Goal: Task Accomplishment & Management: Manage account settings

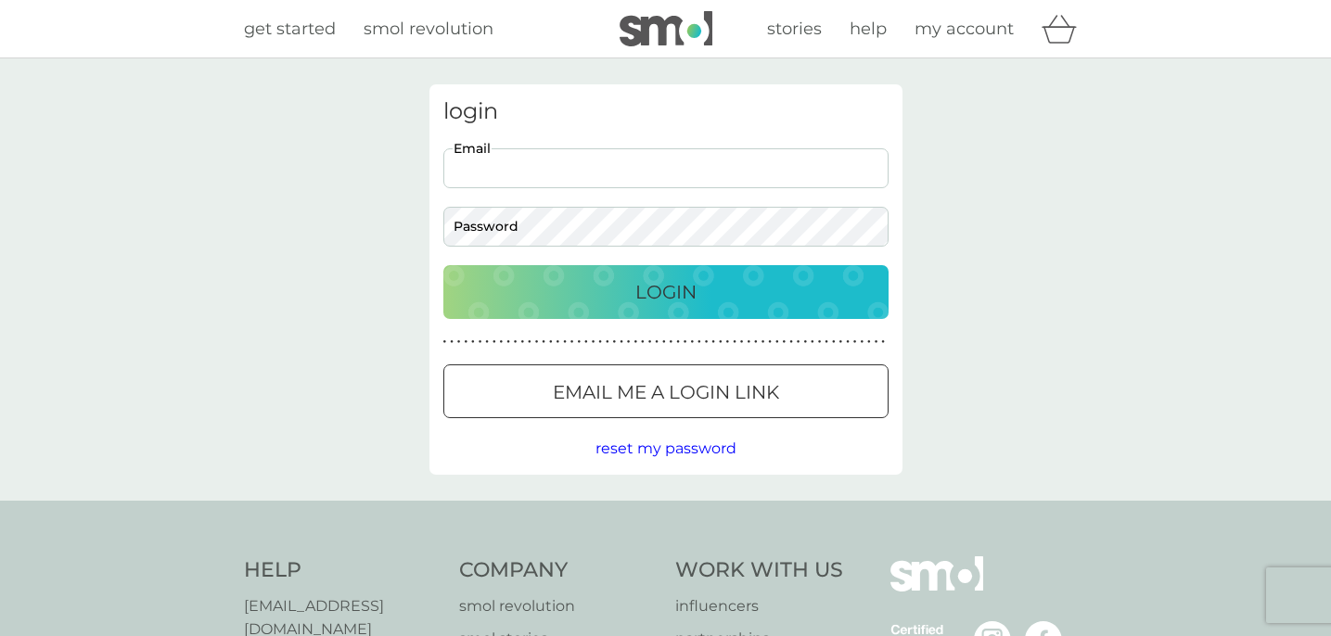
click at [815, 155] on input "Email" at bounding box center [666, 168] width 445 height 40
type input "sheyanpatel@yahoo.co.uk"
click at [742, 288] on div "Login" at bounding box center [666, 292] width 408 height 30
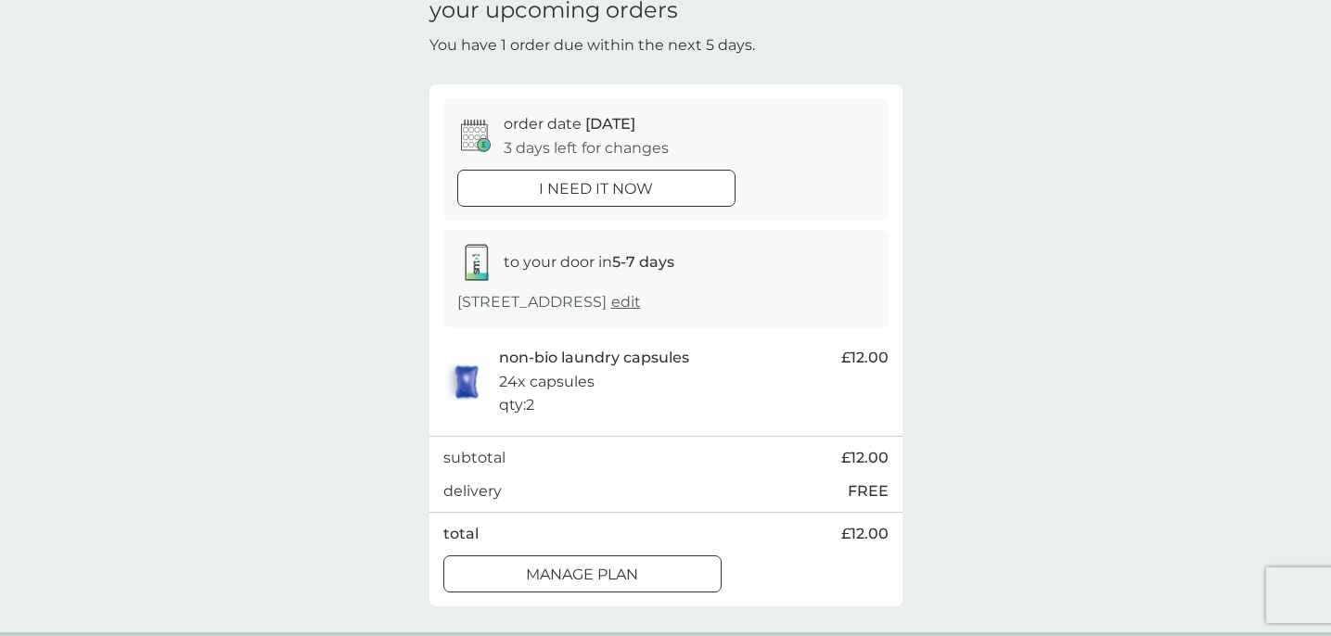
scroll to position [161, 0]
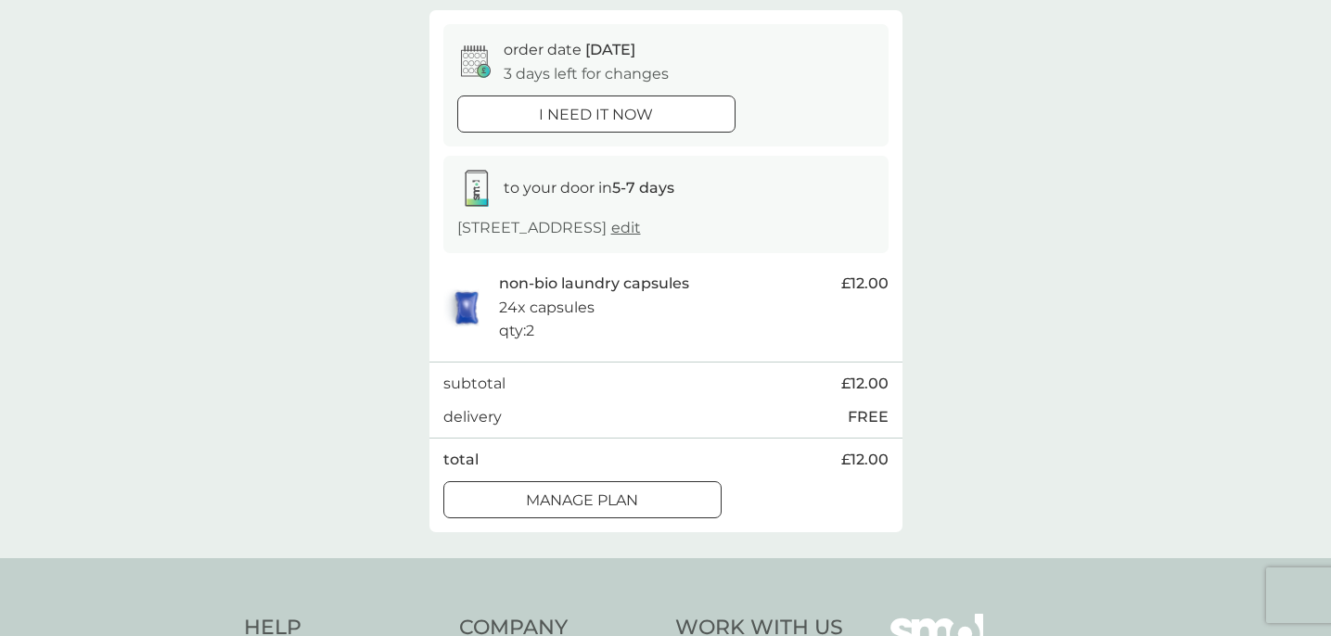
click at [630, 500] on p "Manage plan" at bounding box center [582, 501] width 112 height 24
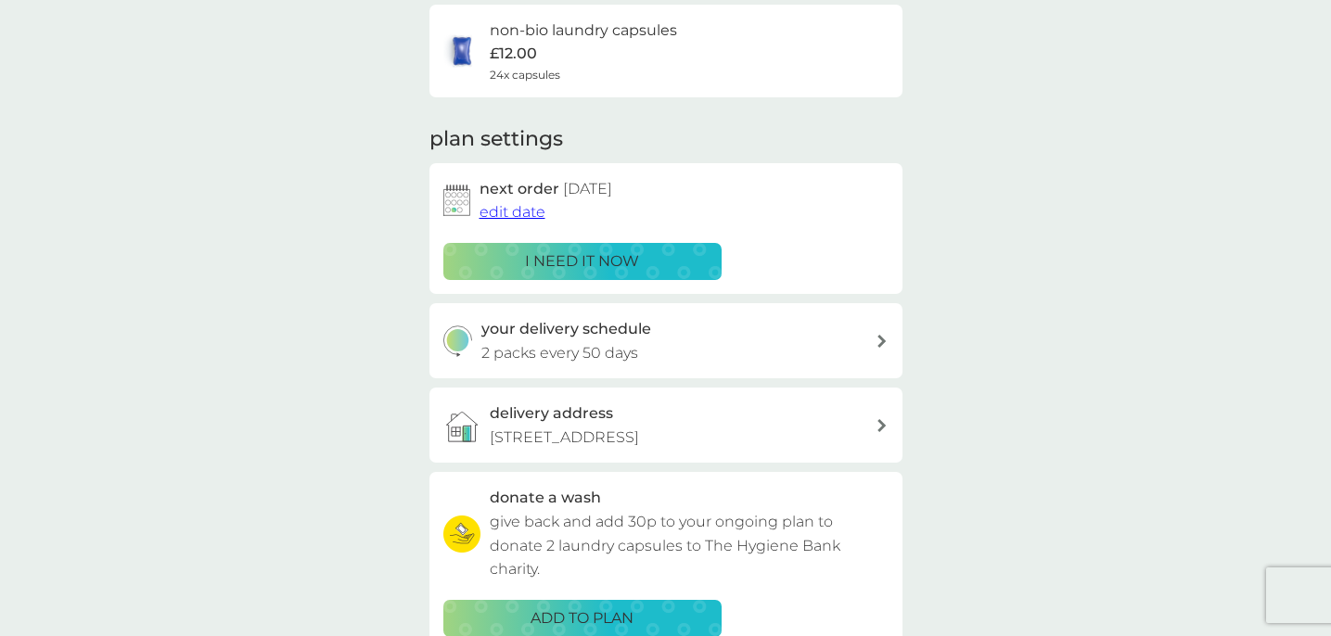
scroll to position [156, 0]
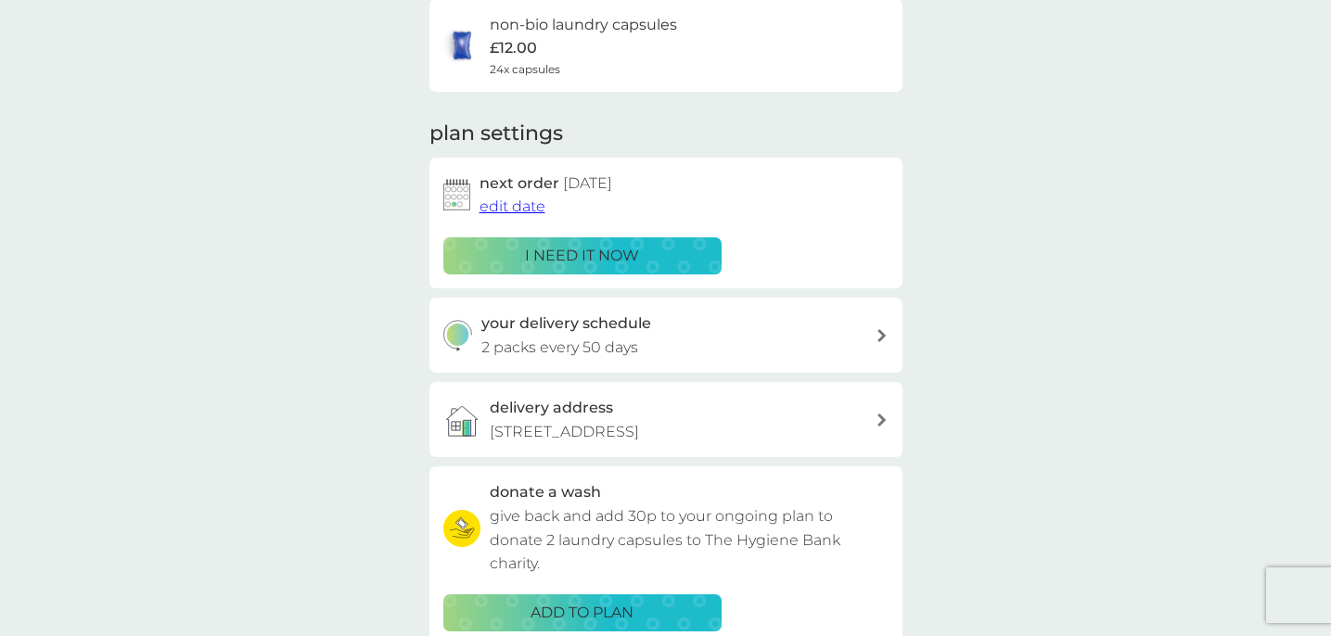
click at [507, 209] on span "edit date" at bounding box center [513, 207] width 66 height 18
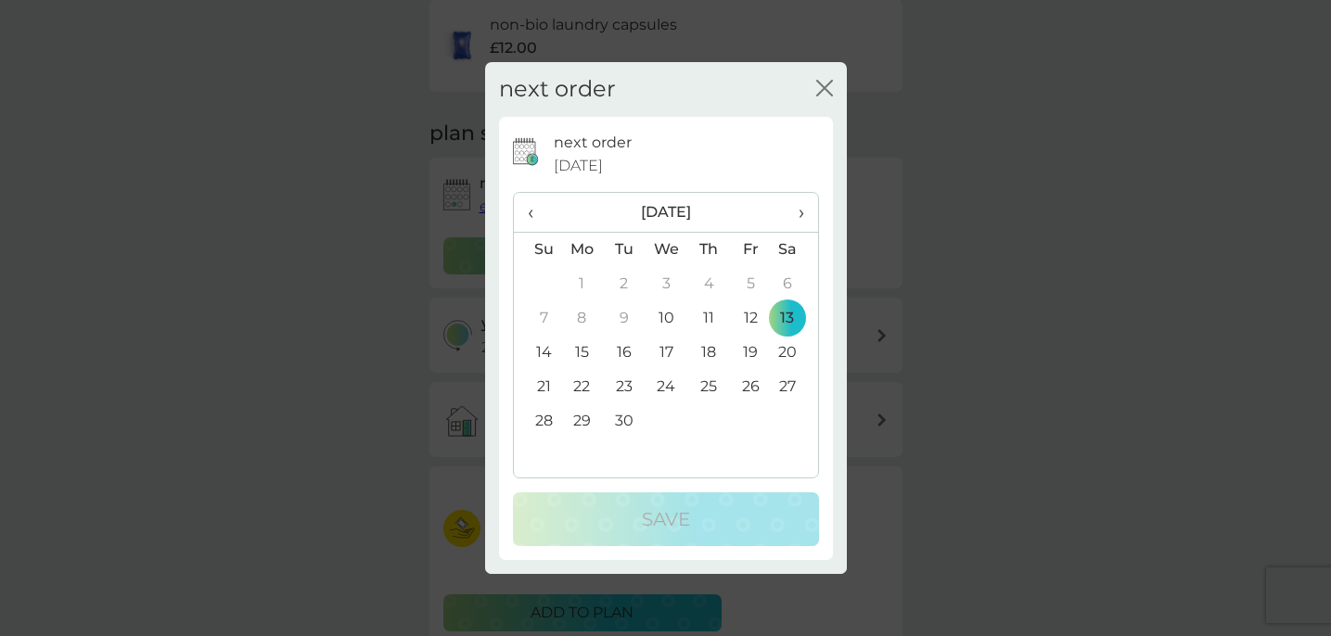
click at [749, 382] on td "26" at bounding box center [751, 387] width 42 height 34
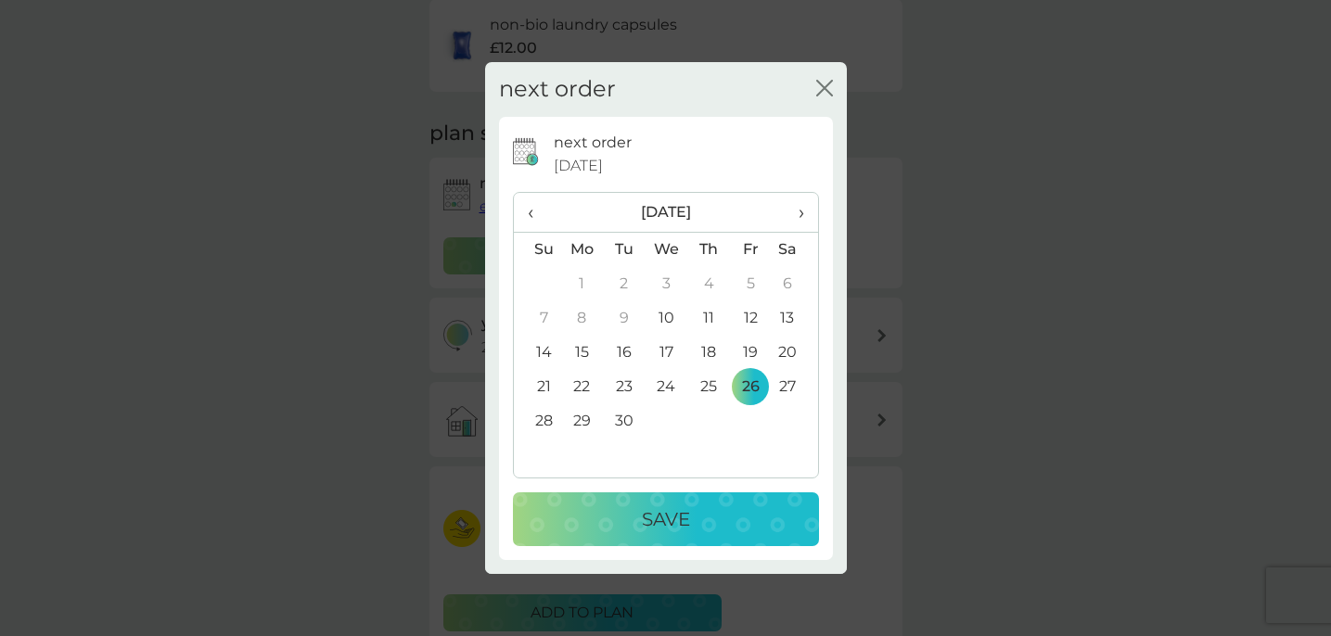
click at [715, 519] on div "Save" at bounding box center [666, 520] width 269 height 30
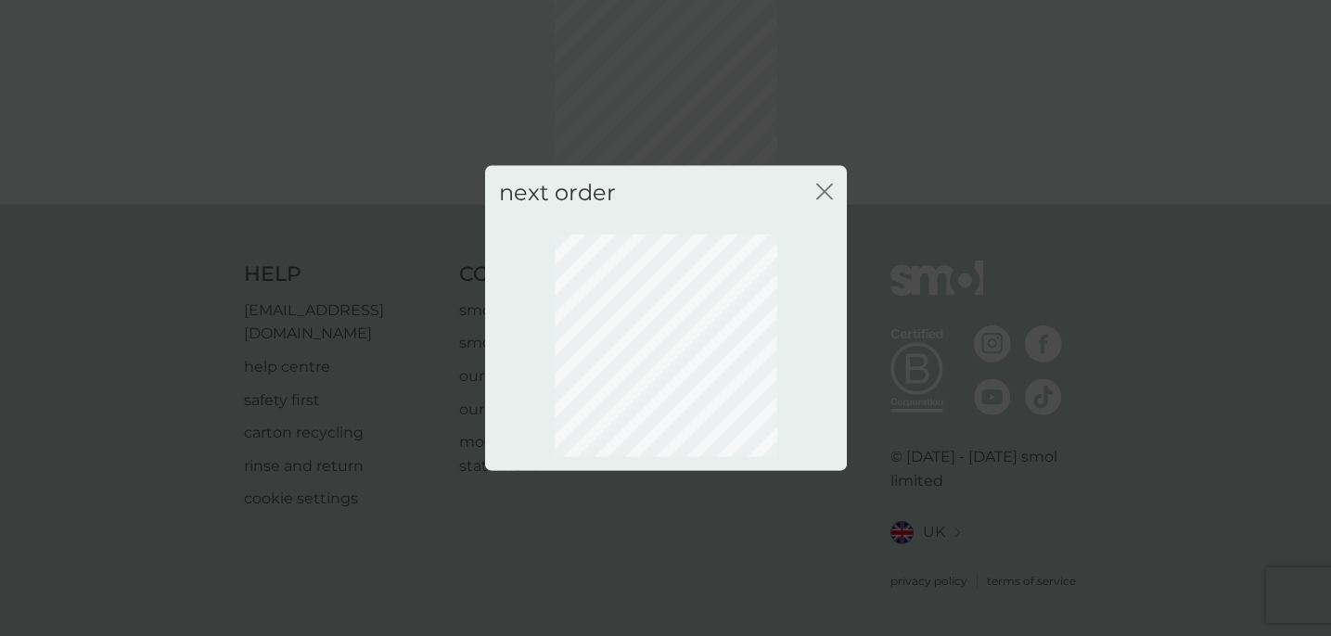
scroll to position [141, 0]
